Goal: Information Seeking & Learning: Understand process/instructions

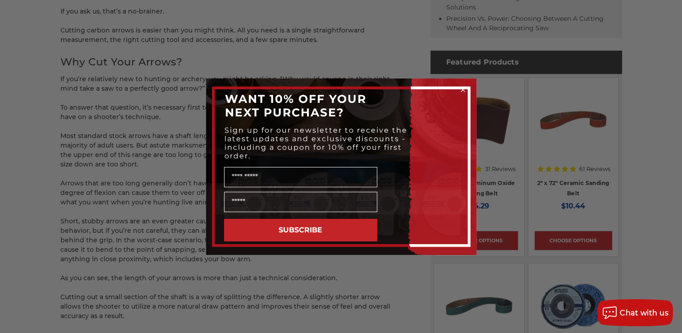
scroll to position [517, 0]
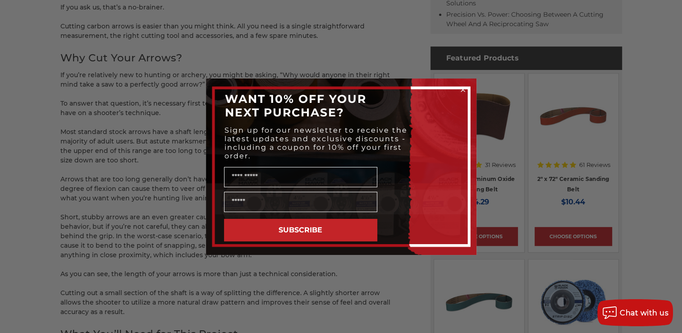
click at [461, 92] on circle "Close dialog" at bounding box center [463, 89] width 9 height 9
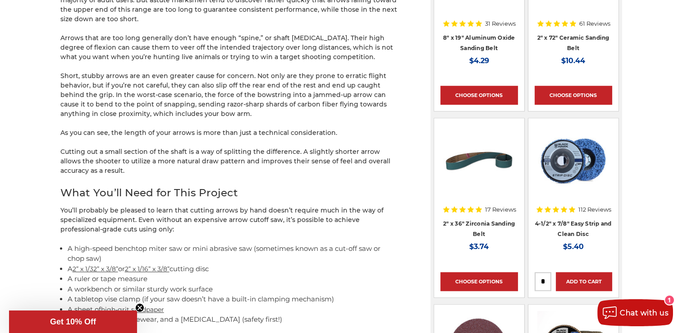
scroll to position [661, 0]
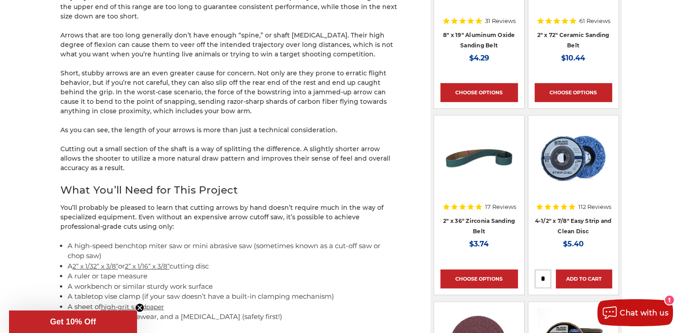
click at [285, 36] on p "Arrows that are too long generally don’t have enough “spine,” or shaft [MEDICAL…" at bounding box center [229, 45] width 338 height 28
drag, startPoint x: 285, startPoint y: 36, endPoint x: 265, endPoint y: 87, distance: 54.7
click at [265, 87] on p "Short, stubby arrows are an even greater cause for concern. Not only are they p…" at bounding box center [229, 92] width 338 height 47
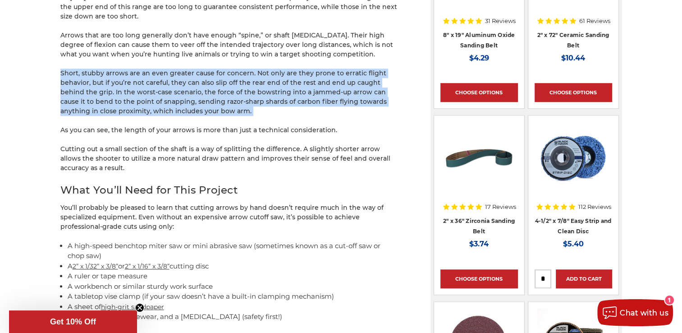
click at [265, 87] on p "Short, stubby arrows are an even greater cause for concern. Not only are they p…" at bounding box center [229, 92] width 338 height 47
drag, startPoint x: 265, startPoint y: 87, endPoint x: 256, endPoint y: 93, distance: 11.0
click at [256, 93] on p "Short, stubby arrows are an even greater cause for concern. Not only are they p…" at bounding box center [229, 92] width 338 height 47
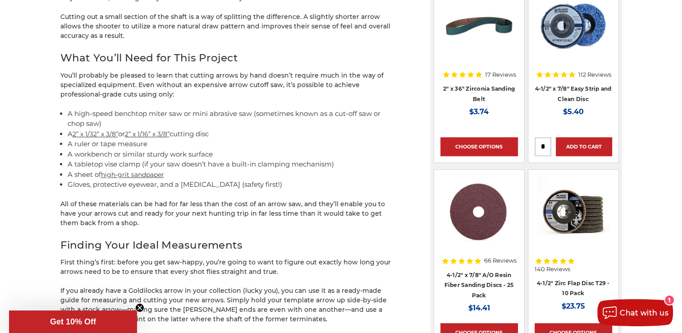
scroll to position [794, 0]
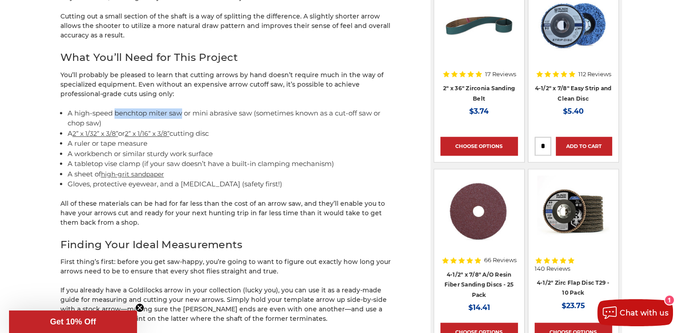
drag, startPoint x: 115, startPoint y: 113, endPoint x: 183, endPoint y: 113, distance: 68.1
click at [183, 113] on li "A high-speed benchtop miter saw or mini abrasive saw (sometimes known as a cut-…" at bounding box center [233, 118] width 331 height 20
click at [284, 127] on li "A high-speed benchtop miter saw or mini abrasive saw (sometimes known as a cut-…" at bounding box center [233, 118] width 331 height 20
drag, startPoint x: 191, startPoint y: 111, endPoint x: 253, endPoint y: 115, distance: 61.9
click at [253, 115] on li "A high-speed benchtop miter saw or mini abrasive saw (sometimes known as a cut-…" at bounding box center [233, 118] width 331 height 20
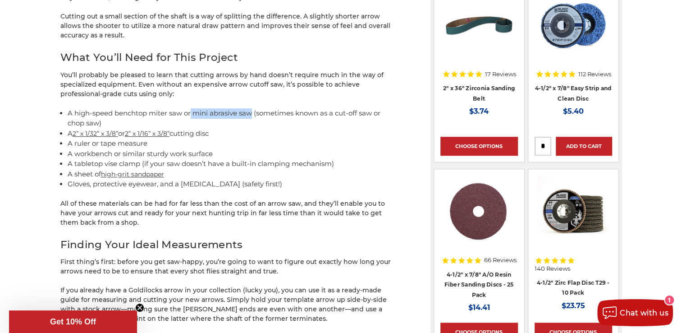
copy li "mini abrasive saw"
click at [352, 89] on p "You’ll probably be pleased to learn that cutting arrows by hand doesn’t require…" at bounding box center [229, 84] width 338 height 28
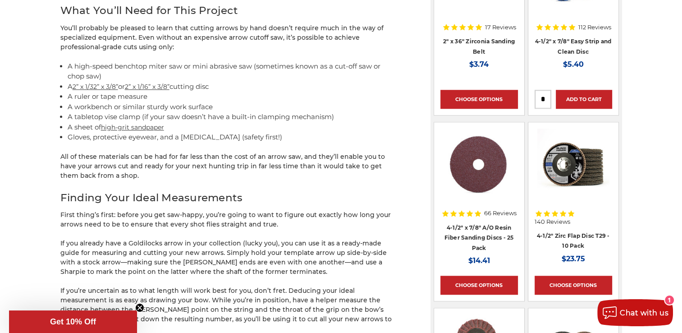
scroll to position [848, 0]
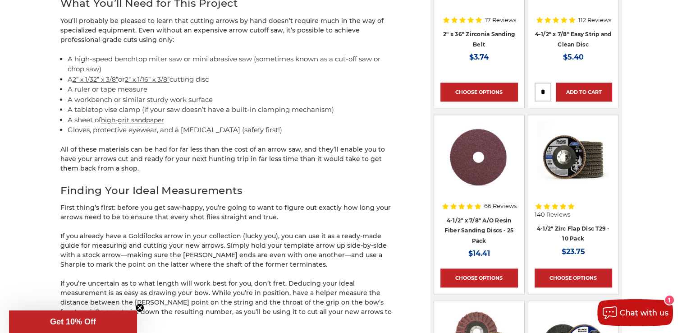
click at [296, 110] on li "A tabletop vise clamp (if your saw doesn’t have a built-in clamping mechanism)" at bounding box center [233, 110] width 331 height 10
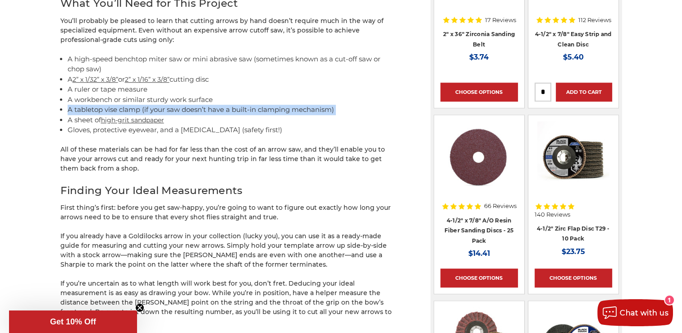
click at [296, 110] on li "A tabletop vise clamp (if your saw doesn’t have a built-in clamping mechanism)" at bounding box center [233, 110] width 331 height 10
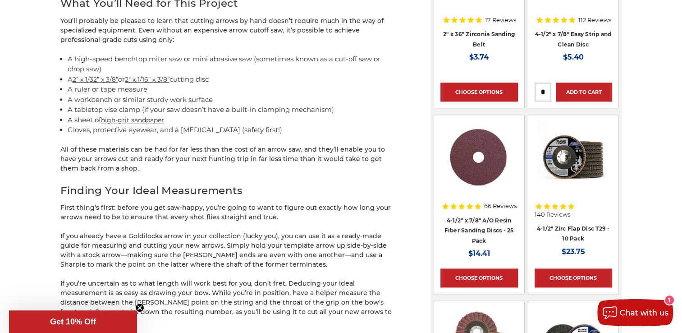
click at [302, 127] on li "Gloves, protective eyewear, and a [MEDICAL_DATA] (safety first!)" at bounding box center [233, 130] width 331 height 10
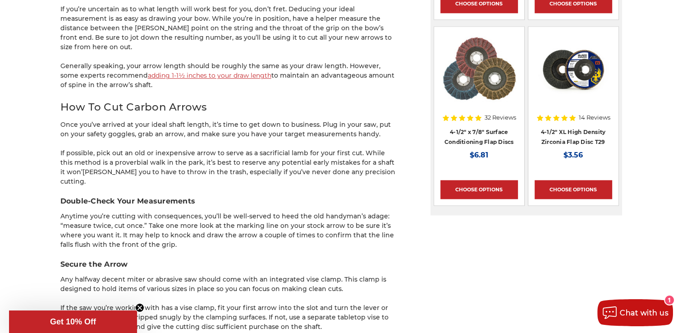
scroll to position [1123, 0]
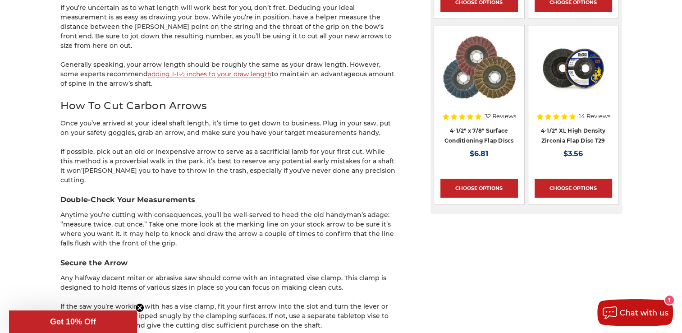
click at [323, 161] on p "If possible, pick out an old or inexpensive arrow to serve as a sacrificial lam…" at bounding box center [229, 166] width 338 height 38
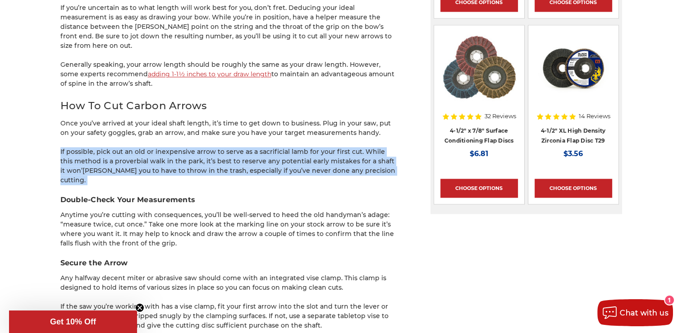
click at [323, 161] on p "If possible, pick out an old or inexpensive arrow to serve as a sacrificial lam…" at bounding box center [229, 166] width 338 height 38
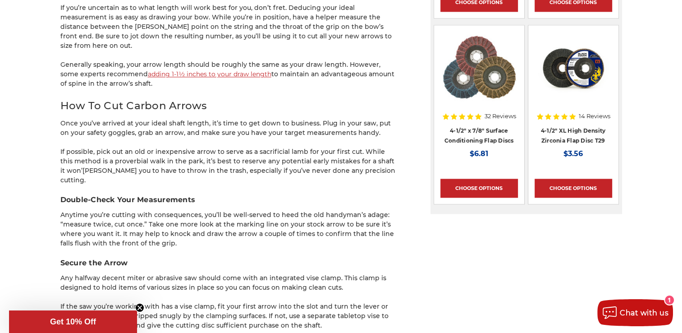
drag, startPoint x: 323, startPoint y: 161, endPoint x: 321, endPoint y: 178, distance: 16.8
click at [321, 194] on h3 "Double-Check Your Measurements" at bounding box center [229, 199] width 338 height 11
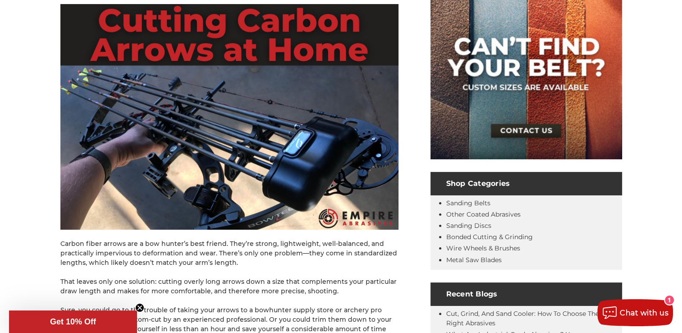
scroll to position [163, 0]
